Goal: Check status

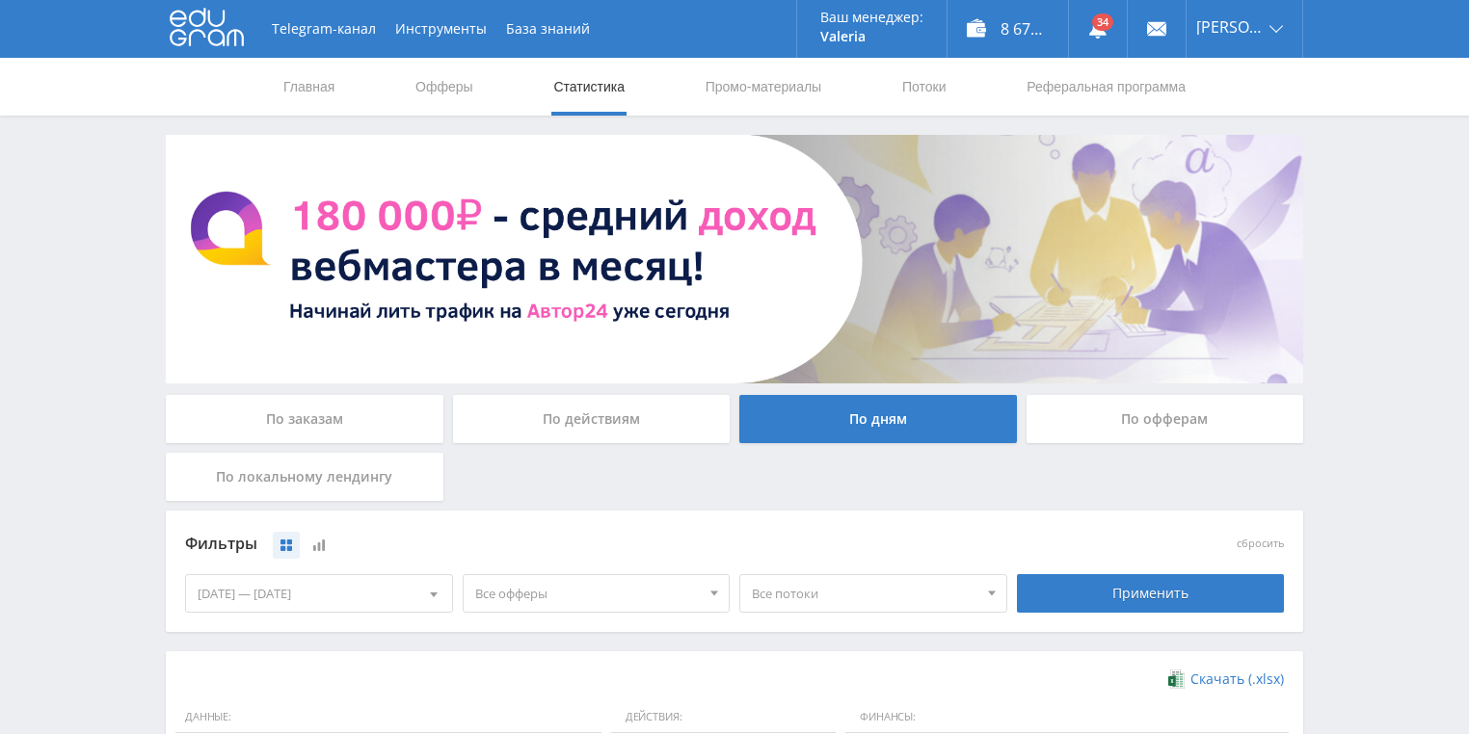
scroll to position [482, 0]
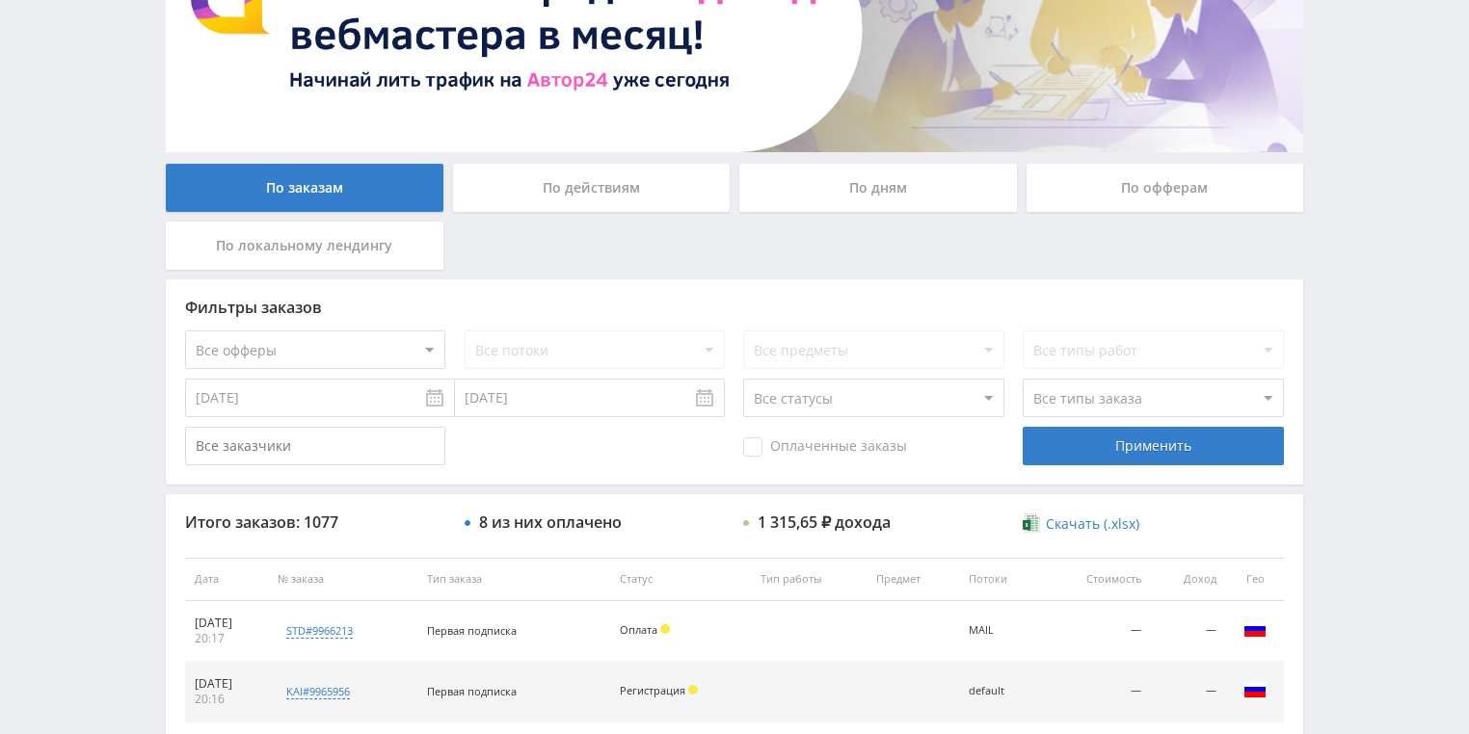
click at [546, 198] on div "По действиям" at bounding box center [592, 188] width 278 height 48
click at [0, 0] on input "По действиям" at bounding box center [0, 0] width 0 height 0
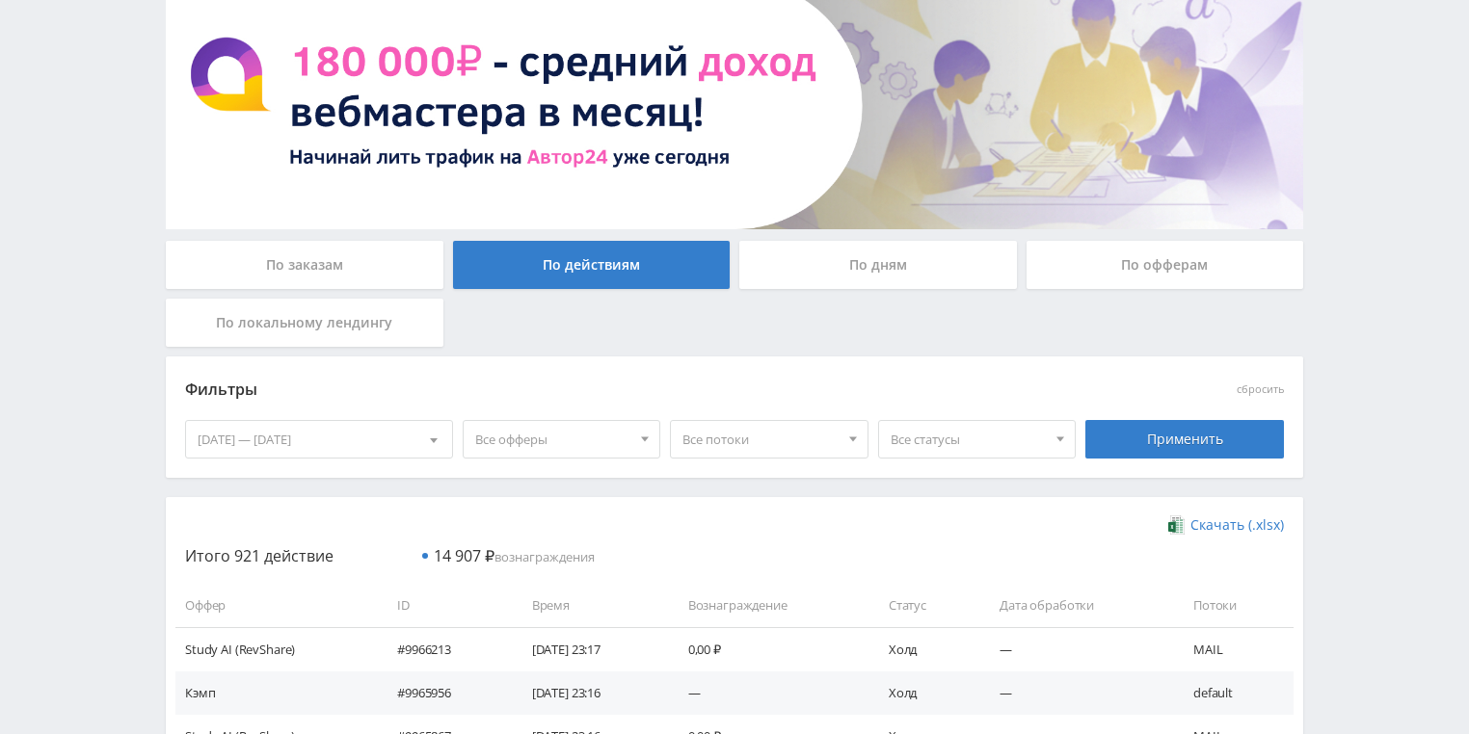
click at [880, 266] on div "По дням" at bounding box center [878, 265] width 278 height 48
click at [0, 0] on input "По дням" at bounding box center [0, 0] width 0 height 0
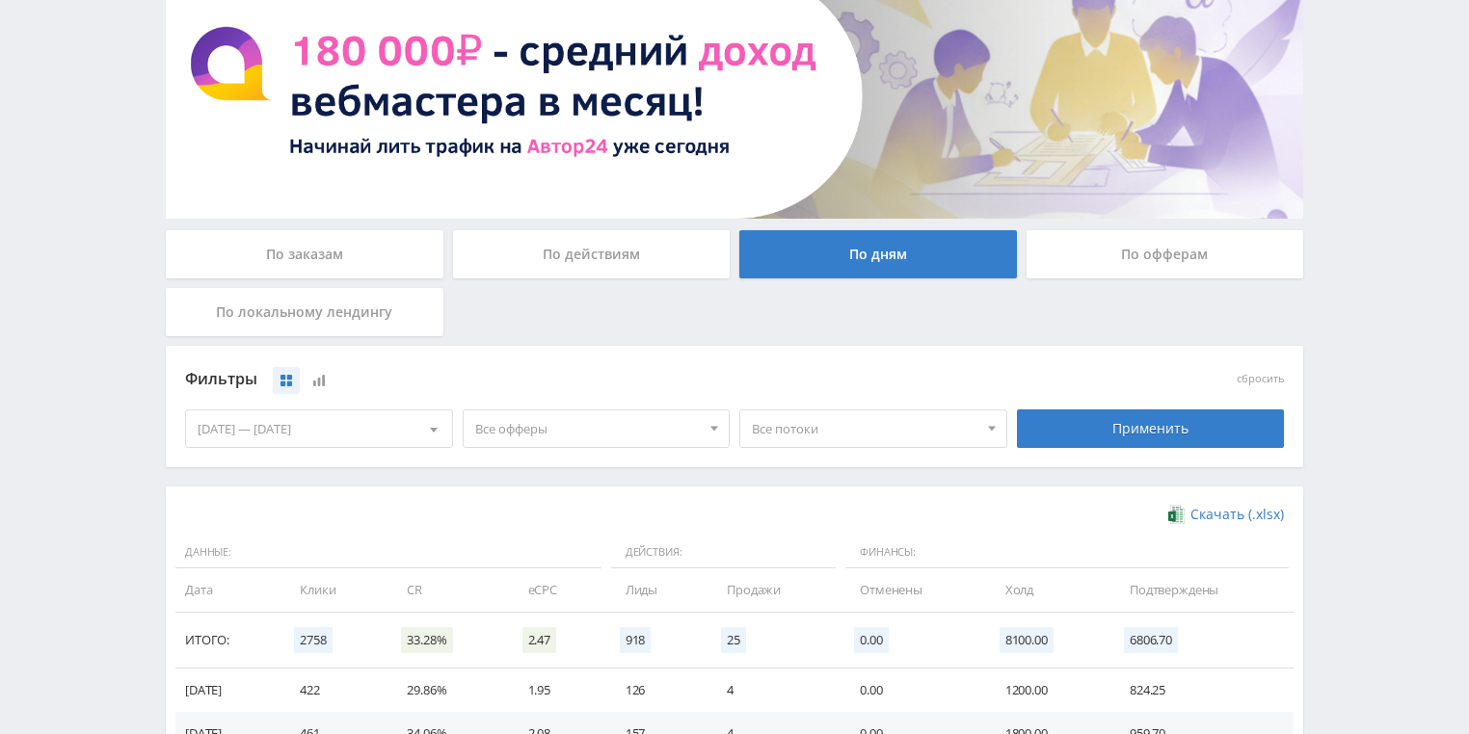
scroll to position [463, 0]
